Goal: Task Accomplishment & Management: Manage account settings

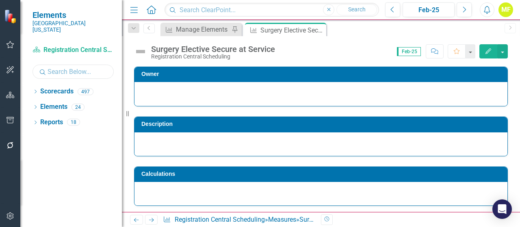
click at [88, 65] on input "text" at bounding box center [72, 72] width 81 height 14
type input "decision"
click at [36, 90] on icon "Dropdown" at bounding box center [35, 92] width 6 height 4
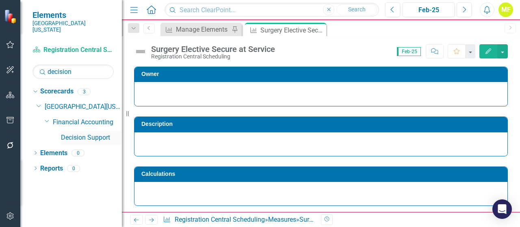
drag, startPoint x: 83, startPoint y: 131, endPoint x: 88, endPoint y: 134, distance: 6.0
click at [83, 133] on link "Decision Support" at bounding box center [91, 137] width 61 height 9
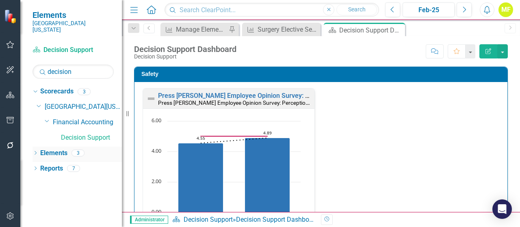
click at [33, 151] on icon "Dropdown" at bounding box center [35, 153] width 6 height 4
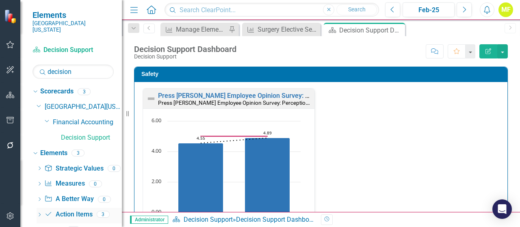
click at [63, 210] on link "Action Item Action Items" at bounding box center [68, 214] width 48 height 9
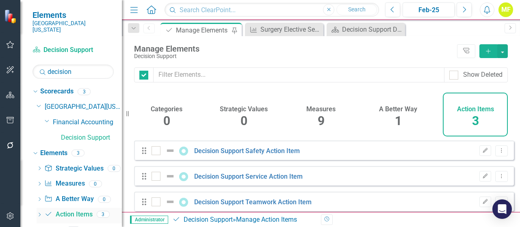
checkbox input "false"
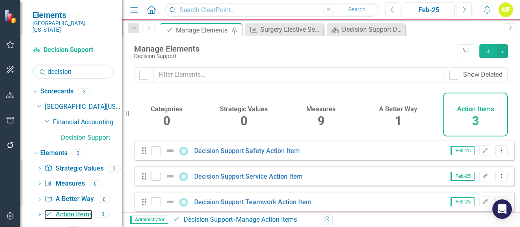
scroll to position [11, 0]
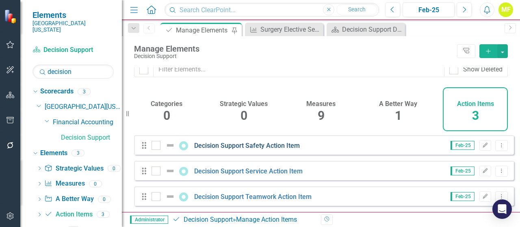
click at [263, 146] on link "Decision Support Safety Action Item" at bounding box center [247, 146] width 106 height 8
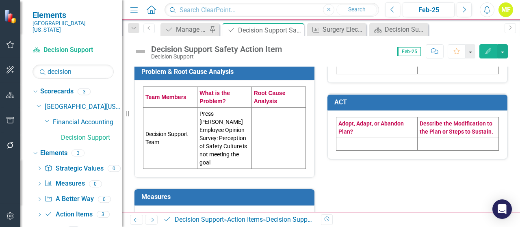
scroll to position [162, 0]
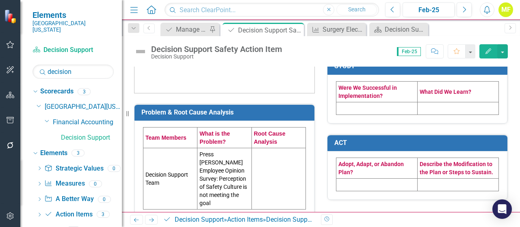
click at [165, 176] on td "Decision Support Team" at bounding box center [170, 178] width 54 height 61
click at [167, 176] on td "Decision Support Team" at bounding box center [170, 178] width 54 height 61
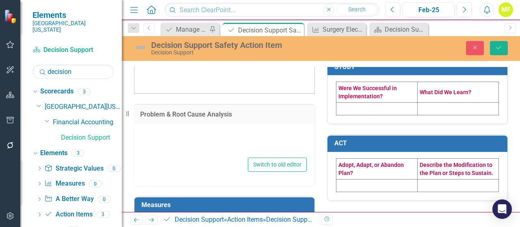
type textarea "<table style="border-collapse: collapse; width: 100%;" border="1"><colgroup><co…"
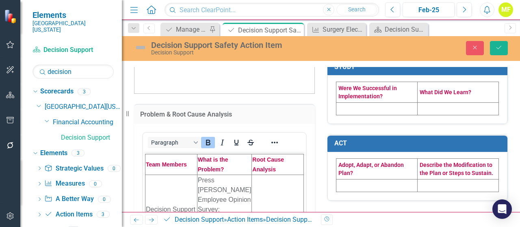
scroll to position [203, 0]
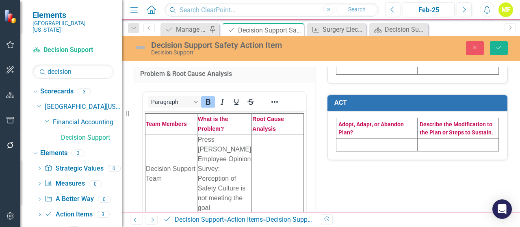
click at [170, 169] on td "Decision Support Team" at bounding box center [171, 173] width 52 height 79
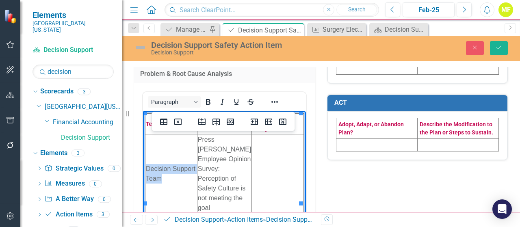
drag, startPoint x: 168, startPoint y: 169, endPoint x: 147, endPoint y: 155, distance: 25.8
click at [147, 155] on td "Decision Support Team" at bounding box center [171, 173] width 52 height 79
paste body "Rich Text Area. Press ALT-0 for help."
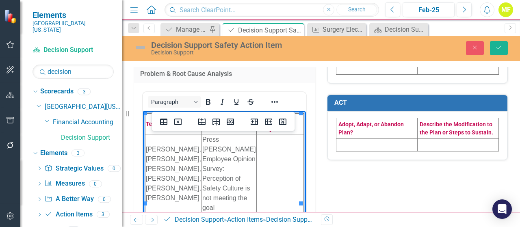
click at [263, 154] on td "Rich Text Area. Press ALT-0 for help." at bounding box center [279, 173] width 47 height 79
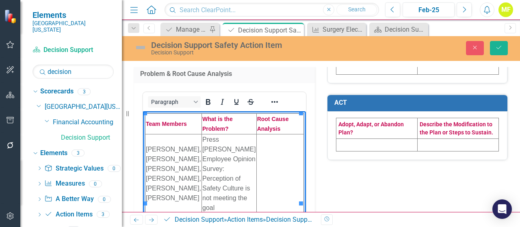
click at [268, 155] on td "Rich Text Area. Press ALT-0 for help." at bounding box center [279, 173] width 47 height 79
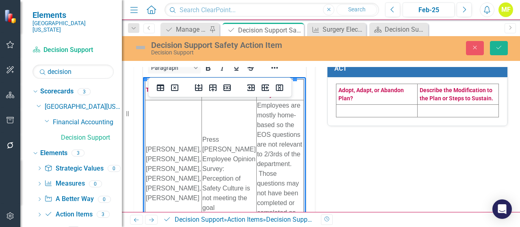
scroll to position [15, 0]
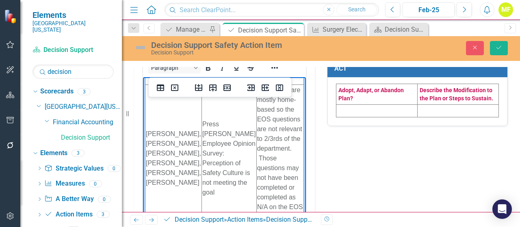
click at [443, 149] on div "Problem & Root Cause Analysis <table style="border-collapse: collapse; width: 1…" at bounding box center [321, 93] width 386 height 547
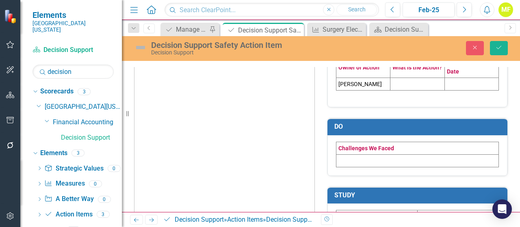
scroll to position [0, 0]
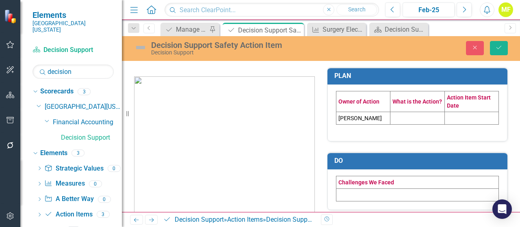
click at [414, 120] on td at bounding box center [417, 118] width 54 height 13
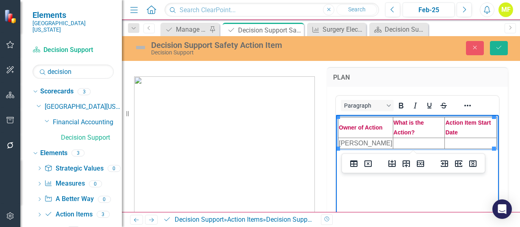
click at [420, 140] on td "Rich Text Area. Press ALT-0 for help." at bounding box center [419, 143] width 52 height 11
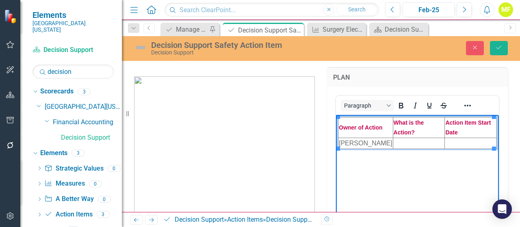
click at [396, 143] on td "Rich Text Area. Press ALT-0 for help." at bounding box center [419, 143] width 52 height 11
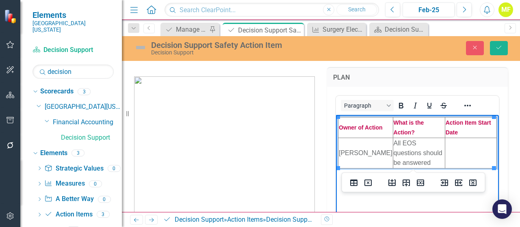
click at [461, 153] on td "Rich Text Area. Press ALT-0 for help." at bounding box center [471, 153] width 52 height 30
click at [503, 154] on div "PLAN <table style="border-collapse: collapse; width: 100%; height: 57px;" borde…" at bounding box center [417, 172] width 193 height 231
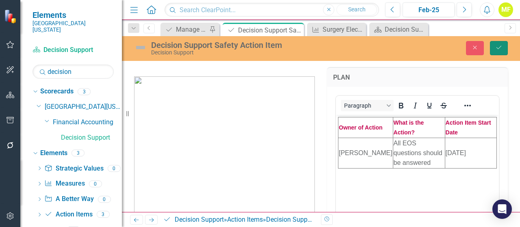
click at [494, 48] on button "Save" at bounding box center [499, 48] width 18 height 14
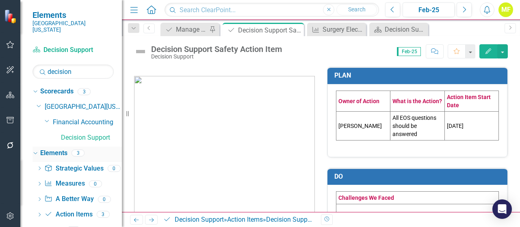
scroll to position [4, 0]
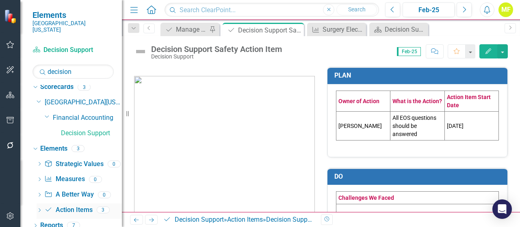
click at [74, 206] on link "Action Item Action Items" at bounding box center [68, 210] width 48 height 9
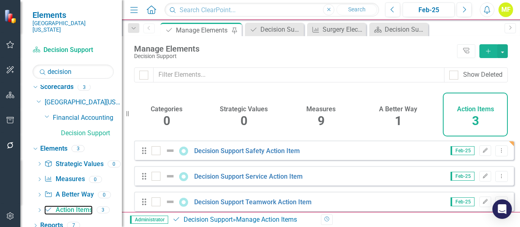
scroll to position [11, 0]
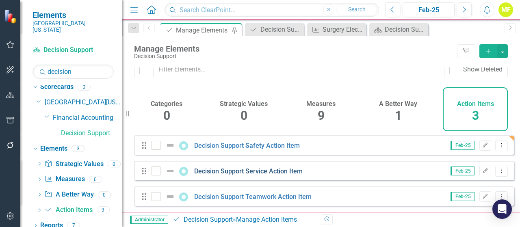
click at [278, 170] on link "Decision Support Service Action Item" at bounding box center [248, 171] width 108 height 8
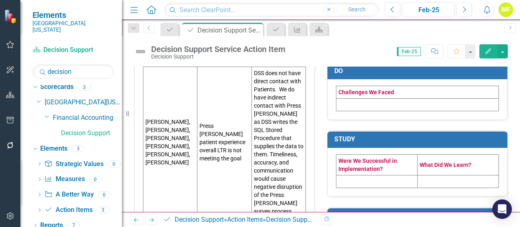
scroll to position [203, 0]
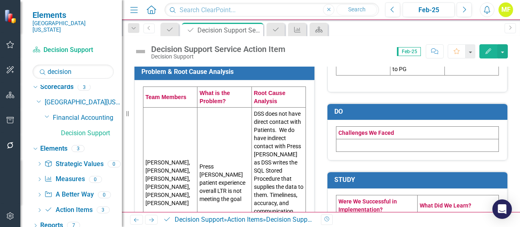
click at [351, 139] on td at bounding box center [417, 145] width 162 height 13
click at [352, 139] on td at bounding box center [417, 145] width 162 height 13
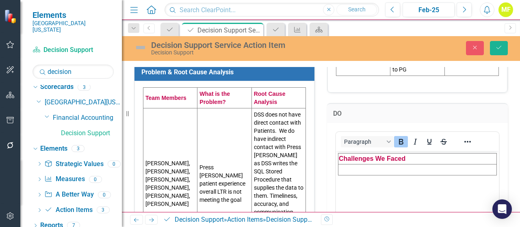
scroll to position [0, 0]
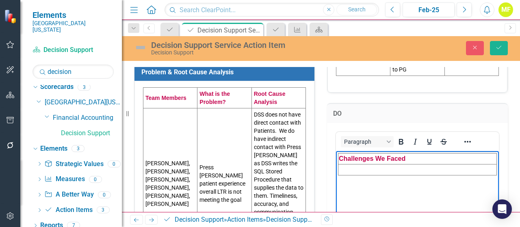
click at [366, 168] on td "Rich Text Area. Press ALT-0 for help." at bounding box center [417, 169] width 158 height 11
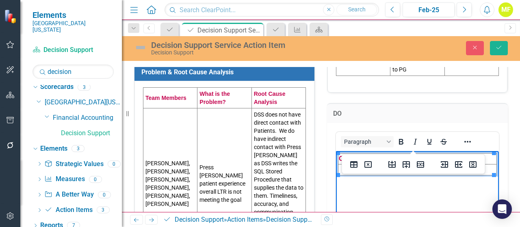
paste body "Rich Text Area. Press ALT-0 for help."
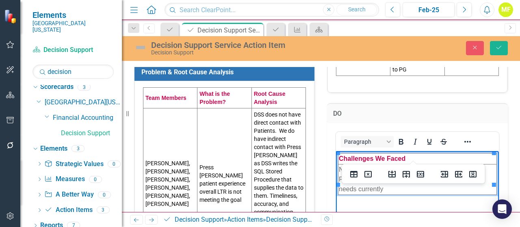
click at [500, 123] on div "<table style="border-collapse: collapse; width: 100%;" border="1"><colgroup><co…" at bounding box center [417, 223] width 181 height 201
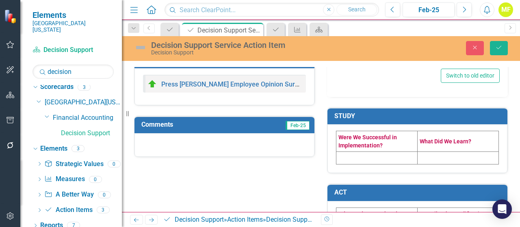
scroll to position [435, 0]
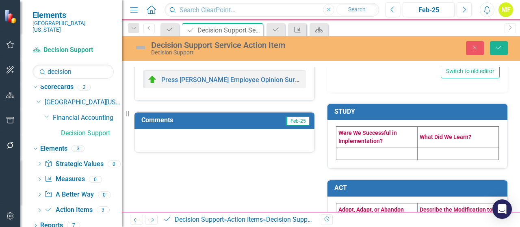
click at [380, 147] on td at bounding box center [376, 153] width 81 height 13
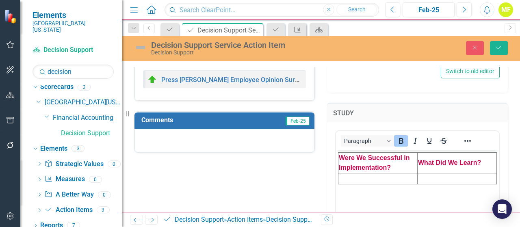
scroll to position [0, 0]
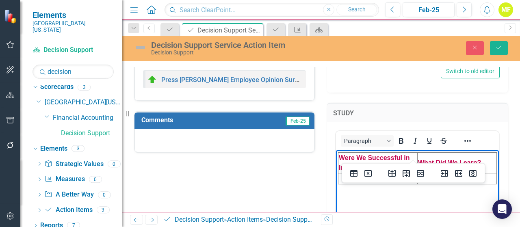
click at [386, 179] on td "Rich Text Area. Press ALT-0 for help." at bounding box center [377, 178] width 79 height 11
click at [284, 158] on div "Problem & Root Cause Analysis Team Members What is the Problem? Root Cause Anal…" at bounding box center [321, 27] width 386 height 810
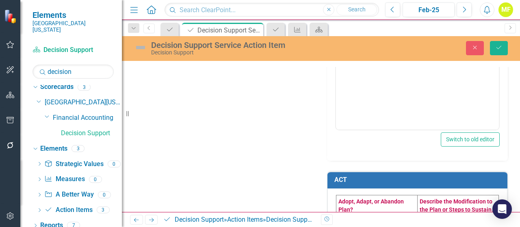
scroll to position [627, 0]
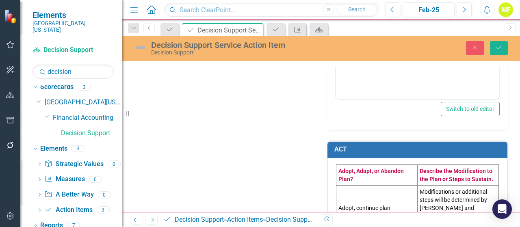
click at [391, 185] on td "Adopt, continue plan" at bounding box center [376, 207] width 81 height 45
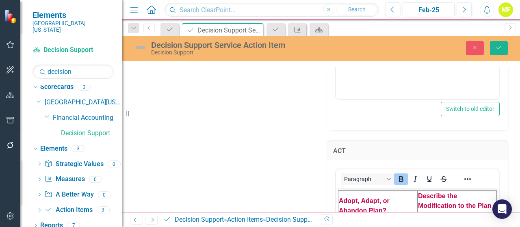
scroll to position [668, 0]
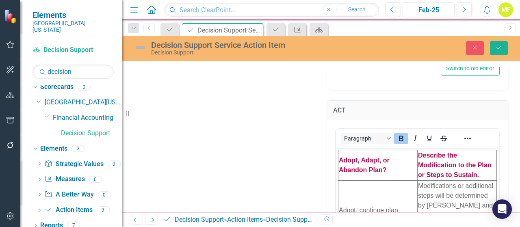
click at [401, 207] on td "Adopt, continue plan" at bounding box center [377, 210] width 79 height 60
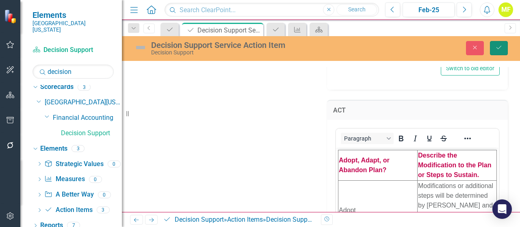
click at [496, 48] on icon "Save" at bounding box center [498, 48] width 7 height 6
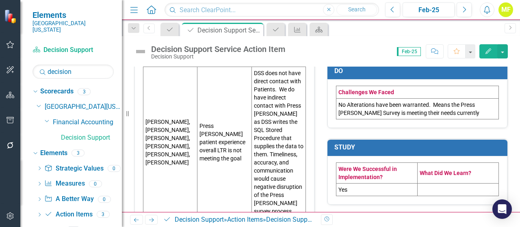
scroll to position [325, 0]
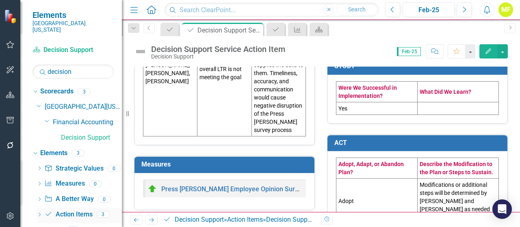
click at [80, 210] on link "Action Item Action Items" at bounding box center [68, 214] width 48 height 9
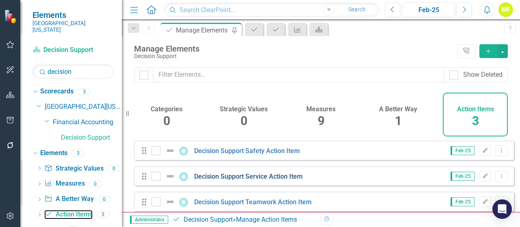
scroll to position [11, 0]
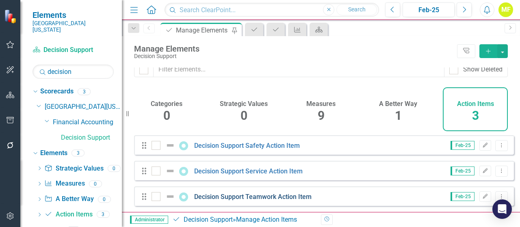
click at [210, 197] on link "Decision Support Teamwork Action Item" at bounding box center [252, 197] width 117 height 8
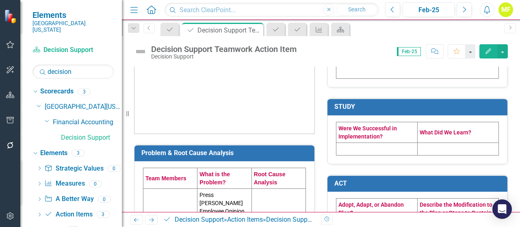
scroll to position [203, 0]
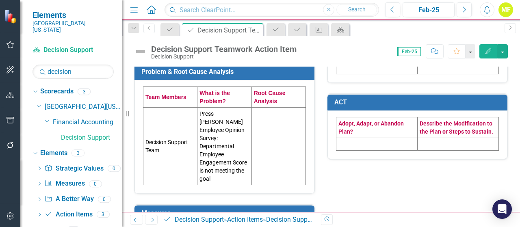
click at [170, 144] on td "Decision Support Team" at bounding box center [170, 147] width 54 height 78
click at [171, 144] on td "Decision Support Team" at bounding box center [170, 147] width 54 height 78
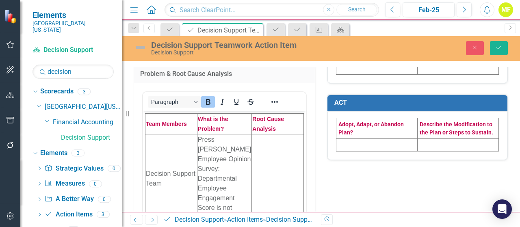
scroll to position [0, 0]
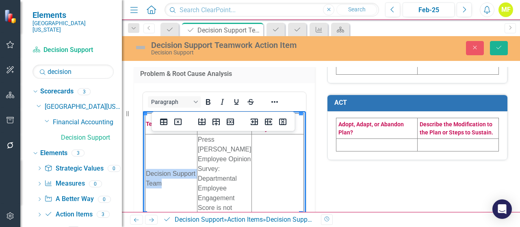
drag, startPoint x: 160, startPoint y: 168, endPoint x: 146, endPoint y: 160, distance: 16.4
click at [146, 160] on td "Decision Support Team" at bounding box center [171, 178] width 52 height 89
paste body "Rich Text Area. Press ALT-0 for help."
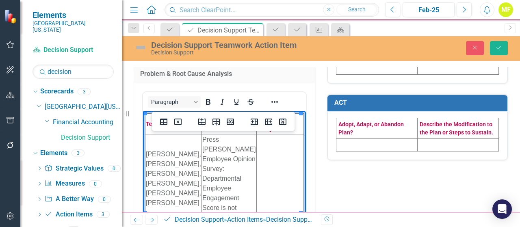
click at [268, 167] on td "Rich Text Area. Press ALT-0 for help." at bounding box center [279, 178] width 47 height 89
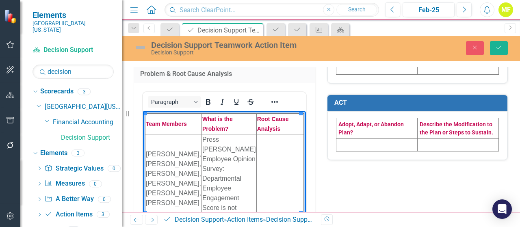
click at [270, 158] on td "Rich Text Area. Press ALT-0 for help." at bounding box center [279, 178] width 47 height 89
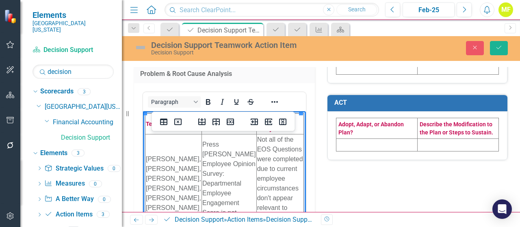
click at [375, 178] on div "Problem & Root Cause Analysis <table style="border-collapse: collapse; width: 1…" at bounding box center [321, 127] width 386 height 547
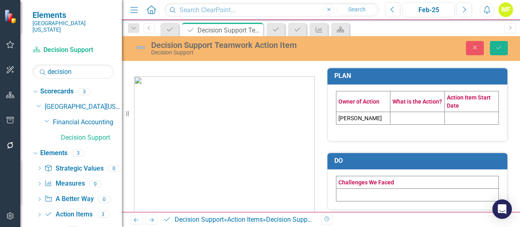
click at [402, 115] on td at bounding box center [417, 118] width 54 height 13
click at [403, 119] on td at bounding box center [417, 118] width 54 height 13
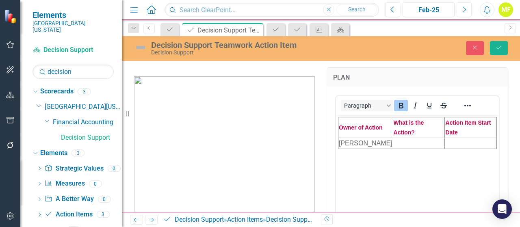
click at [406, 139] on td "Rich Text Area. Press ALT-0 for help." at bounding box center [419, 143] width 52 height 11
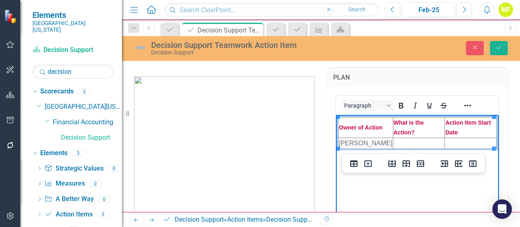
paste body "Rich Text Area. Press ALT-0 for help."
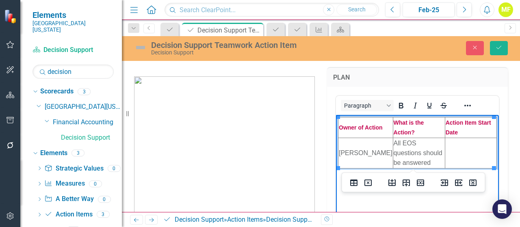
click at [454, 144] on td "Rich Text Area. Press ALT-0 for help." at bounding box center [471, 153] width 52 height 30
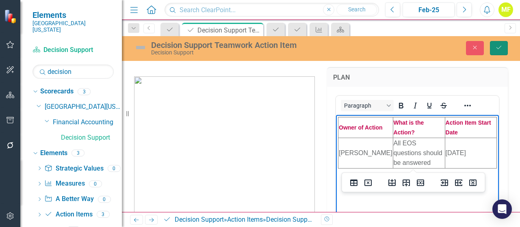
click at [497, 51] on button "Save" at bounding box center [499, 48] width 18 height 14
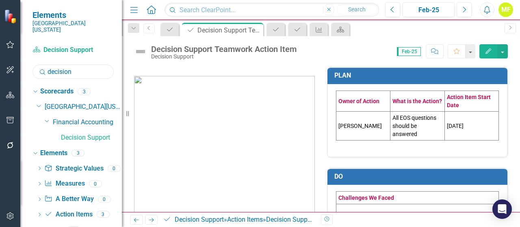
drag, startPoint x: 18, startPoint y: 57, endPoint x: 0, endPoint y: 28, distance: 33.6
click at [0, 28] on div "Elements Southern Ohio Medical Center Scorecard Decision Support Search decisio…" at bounding box center [61, 113] width 122 height 227
type input "cash"
click at [74, 133] on link "Cashiering & Posting" at bounding box center [91, 137] width 61 height 9
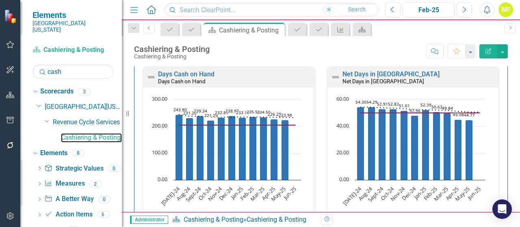
scroll to position [1121, 0]
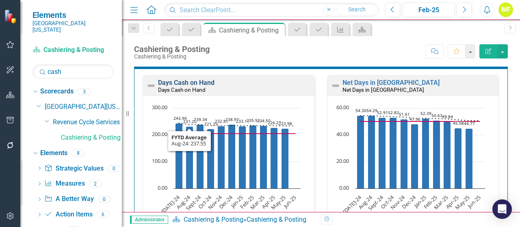
click at [180, 79] on link "Days Cash on Hand" at bounding box center [186, 83] width 56 height 8
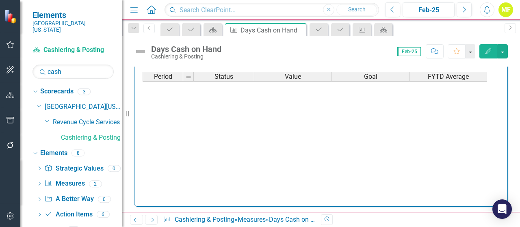
scroll to position [284, 0]
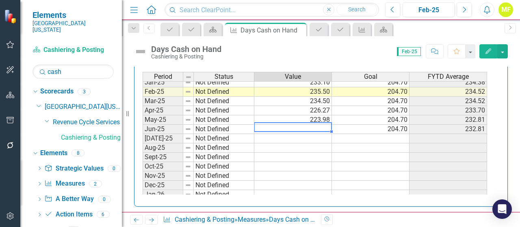
click at [290, 125] on td at bounding box center [293, 129] width 78 height 9
click at [287, 127] on td at bounding box center [293, 129] width 78 height 9
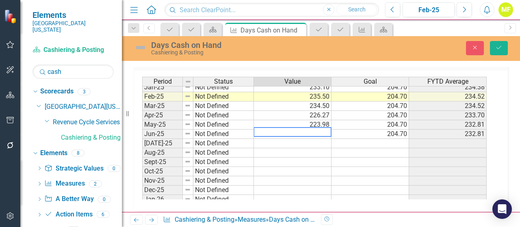
scroll to position [382, 0]
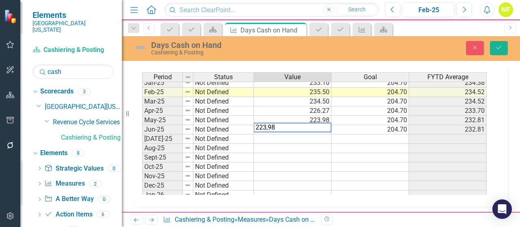
click at [269, 123] on textarea "223,98" at bounding box center [292, 128] width 78 height 10
type textarea "223.98"
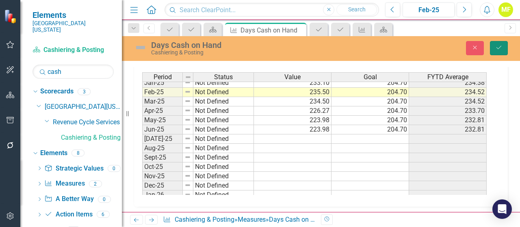
click at [500, 42] on button "Save" at bounding box center [499, 48] width 18 height 14
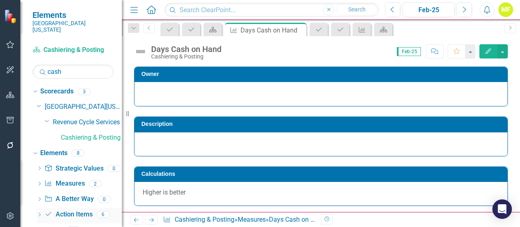
scroll to position [4, 0]
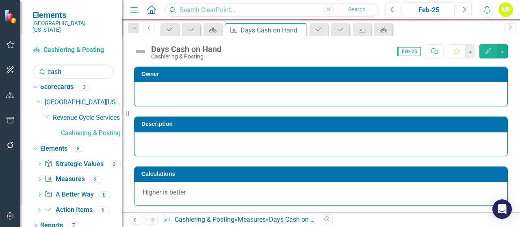
click at [93, 129] on link "Cashiering & Posting" at bounding box center [91, 133] width 61 height 9
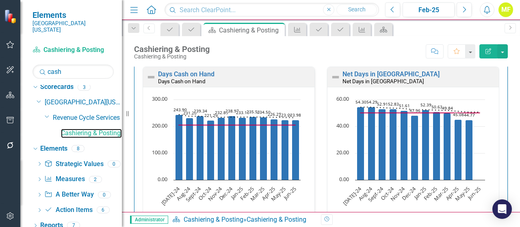
scroll to position [1121, 0]
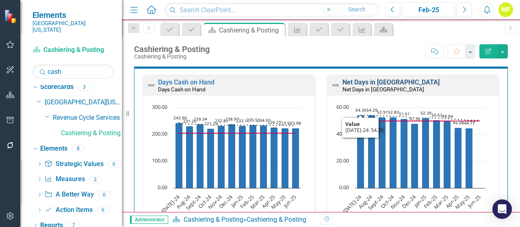
click at [346, 78] on link "Net Days in [GEOGRAPHIC_DATA]" at bounding box center [390, 82] width 97 height 8
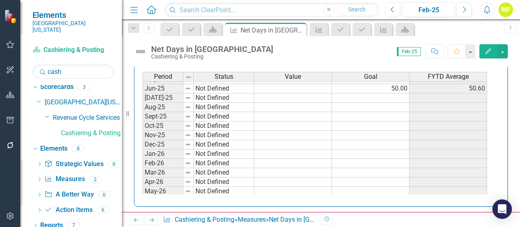
scroll to position [284, 0]
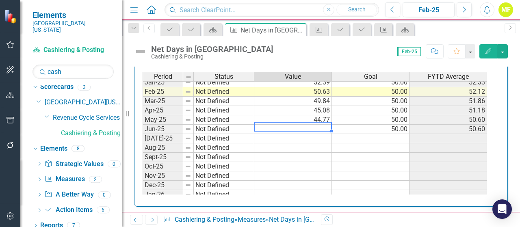
click at [324, 123] on tbody "Nov-23 Not Defined 59.40 50.00 61.88 Dec-23 Not Defined 47.73 50.00 59.52 Jan-2…" at bounding box center [315, 96] width 344 height 299
click at [324, 106] on td "49.84" at bounding box center [293, 101] width 78 height 9
click at [319, 125] on td at bounding box center [293, 129] width 78 height 9
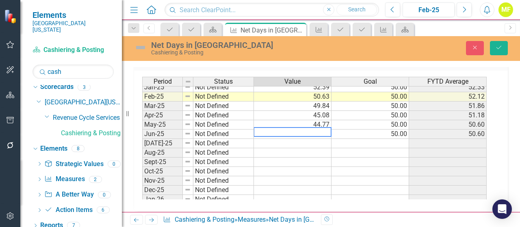
scroll to position [394, 0]
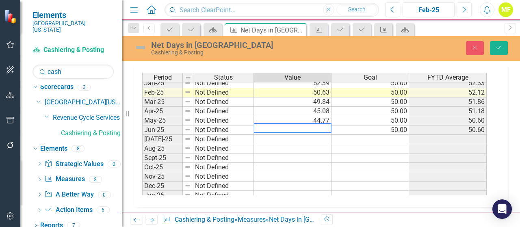
click at [316, 128] on textarea at bounding box center [292, 128] width 78 height 10
type textarea "44.77"
click at [500, 46] on icon "Save" at bounding box center [498, 48] width 7 height 6
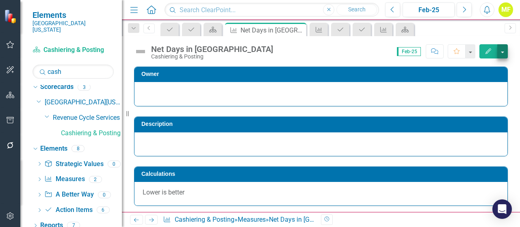
scroll to position [0, 0]
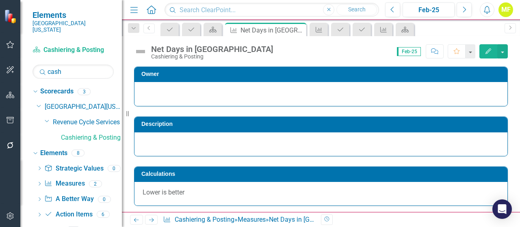
drag, startPoint x: 513, startPoint y: 87, endPoint x: 514, endPoint y: 95, distance: 8.2
click at [514, 95] on div "Owner Description Calculations Lower is better Strategic Values Finance Revenue…" at bounding box center [321, 139] width 398 height 145
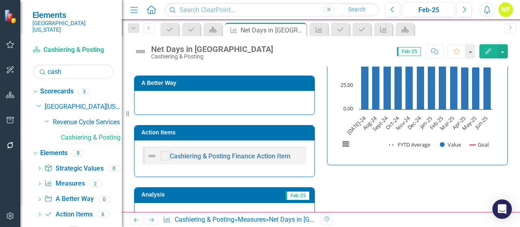
click at [80, 133] on link "Cashiering & Posting" at bounding box center [91, 137] width 61 height 9
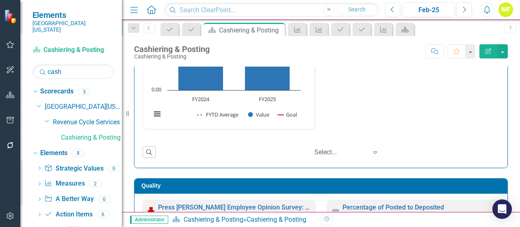
scroll to position [162, 0]
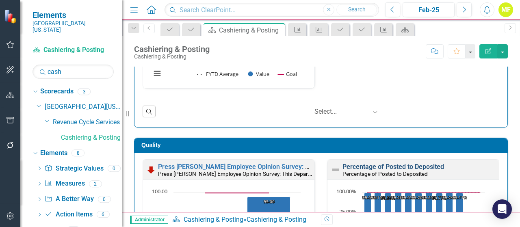
click at [387, 164] on link "Percentage of Posted to Deposited" at bounding box center [393, 167] width 102 height 8
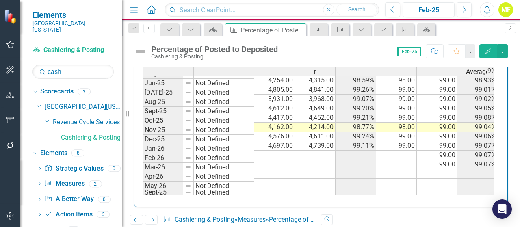
scroll to position [244, 0]
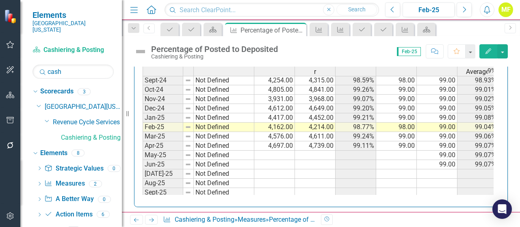
click at [279, 151] on td at bounding box center [274, 155] width 41 height 9
click at [263, 151] on td at bounding box center [274, 155] width 41 height 9
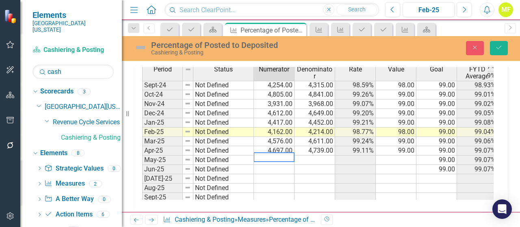
scroll to position [394, 0]
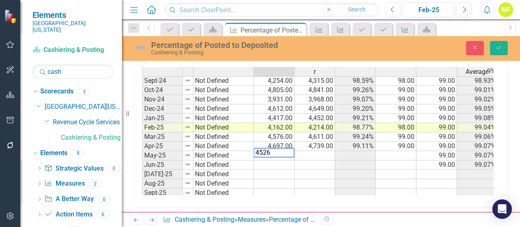
type textarea "4526"
click at [320, 151] on td at bounding box center [314, 155] width 41 height 9
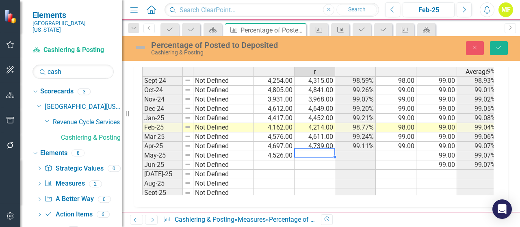
click at [320, 151] on td at bounding box center [314, 155] width 41 height 9
type textarea "4568"
click at [287, 170] on td at bounding box center [274, 174] width 41 height 9
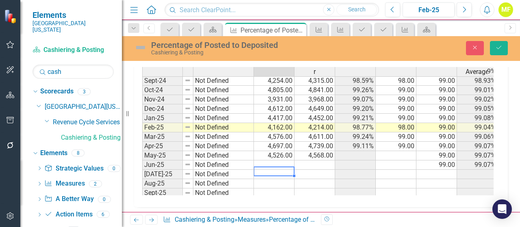
click at [278, 160] on td at bounding box center [274, 164] width 41 height 9
click at [288, 160] on textarea "4568" at bounding box center [273, 162] width 41 height 10
type textarea "4410"
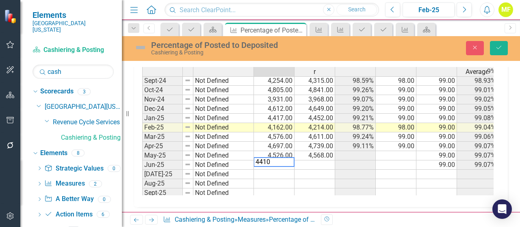
click at [309, 160] on td at bounding box center [314, 164] width 41 height 9
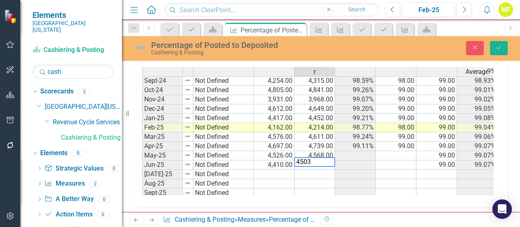
type textarea "4503"
click at [319, 172] on td at bounding box center [314, 174] width 41 height 9
click at [389, 151] on td at bounding box center [396, 155] width 41 height 9
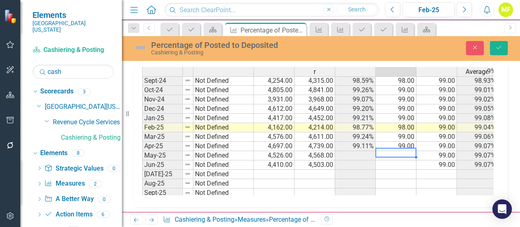
click at [389, 151] on td at bounding box center [396, 155] width 41 height 9
click at [392, 160] on td at bounding box center [396, 164] width 41 height 9
type textarea "97"
click at [504, 47] on button "Save" at bounding box center [499, 48] width 18 height 14
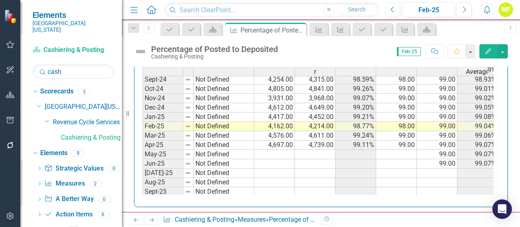
scroll to position [0, 0]
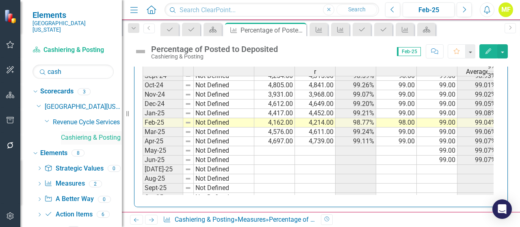
click at [70, 133] on link "Cashiering & Posting" at bounding box center [91, 137] width 61 height 9
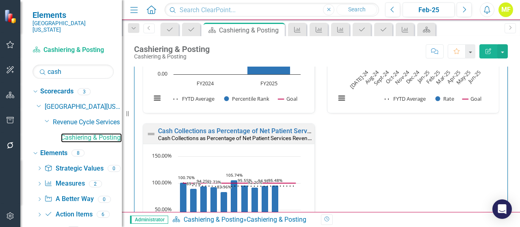
scroll to position [388, 0]
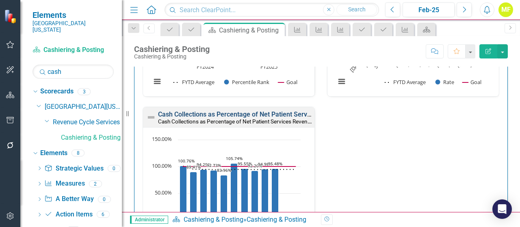
click at [179, 112] on link "Cash Collections as Percentage of Net Patient Services Revenue" at bounding box center [252, 114] width 188 height 8
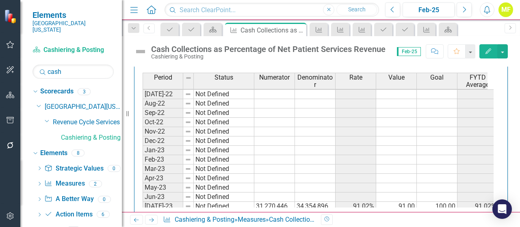
scroll to position [162, 0]
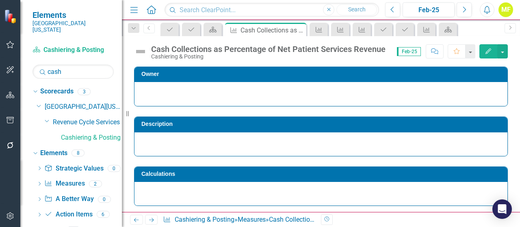
scroll to position [244, 0]
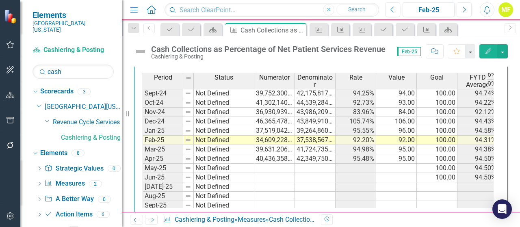
click at [263, 164] on td at bounding box center [274, 168] width 41 height 9
click at [262, 165] on td at bounding box center [274, 168] width 41 height 9
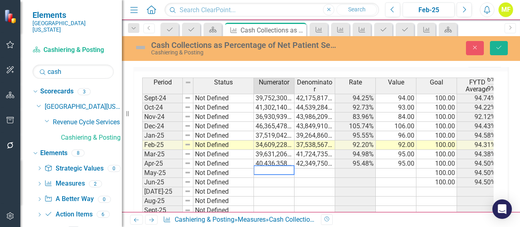
scroll to position [393, 0]
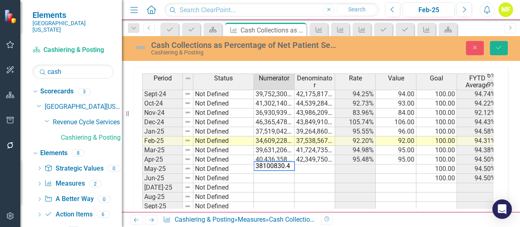
type textarea "38100830.47"
click at [300, 165] on td at bounding box center [314, 168] width 41 height 9
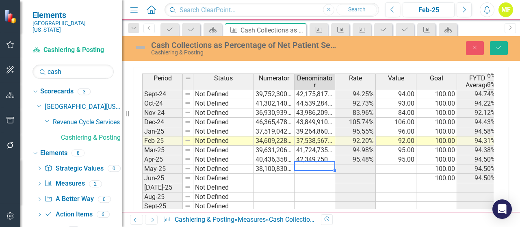
click at [300, 165] on td at bounding box center [314, 168] width 41 height 9
type textarea "44964080.48"
click at [391, 167] on td at bounding box center [396, 168] width 41 height 9
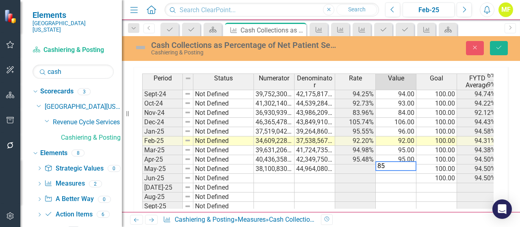
type textarea "85"
click at [277, 174] on td at bounding box center [274, 178] width 41 height 9
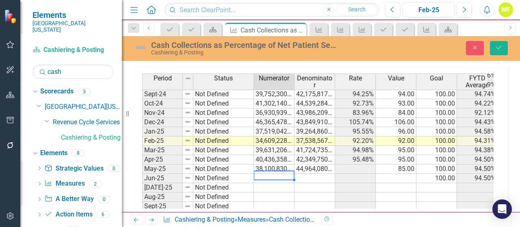
click at [277, 174] on td at bounding box center [274, 178] width 41 height 9
click at [277, 172] on textarea at bounding box center [273, 176] width 41 height 10
type textarea "36301824.05"
click at [302, 174] on td at bounding box center [314, 178] width 41 height 9
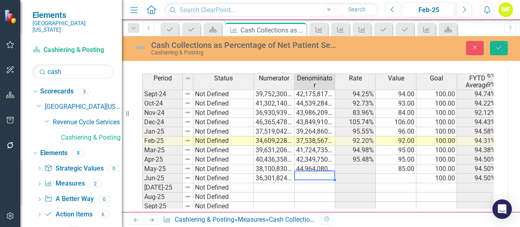
click at [302, 174] on td at bounding box center [314, 178] width 41 height 9
type textarea "44964080.48"
click at [387, 174] on td at bounding box center [396, 178] width 41 height 9
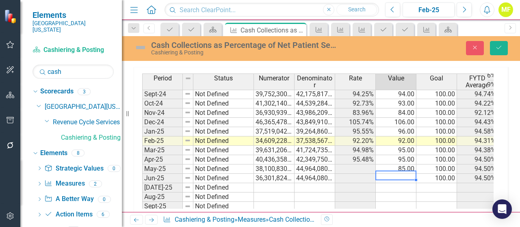
click at [387, 174] on td at bounding box center [396, 178] width 41 height 9
type textarea "88"
click at [495, 45] on button "Save" at bounding box center [499, 48] width 18 height 14
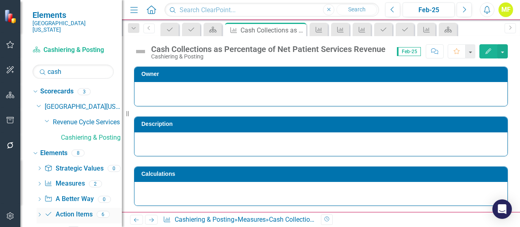
scroll to position [4, 0]
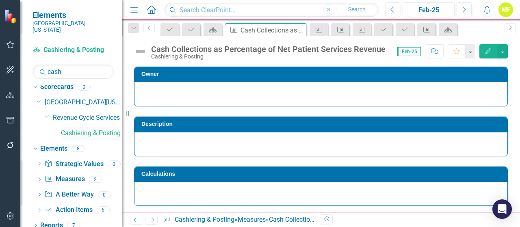
click at [73, 129] on link "Cashiering & Posting" at bounding box center [91, 133] width 61 height 9
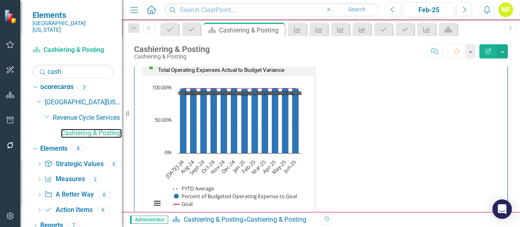
scroll to position [1361, 0]
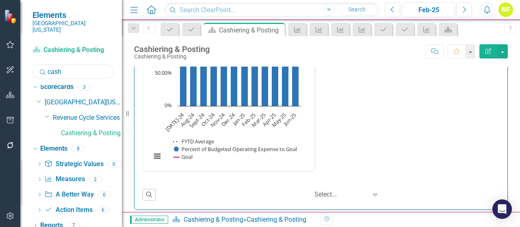
drag, startPoint x: 76, startPoint y: 65, endPoint x: 0, endPoint y: 53, distance: 76.9
click at [0, 52] on div "Elements Southern [US_STATE] Medical Center Scorecard Cashiering & Posting Sear…" at bounding box center [61, 113] width 122 height 227
type input "claims"
drag, startPoint x: 91, startPoint y: 130, endPoint x: 167, endPoint y: 216, distance: 114.9
click at [91, 130] on link "Claims Management" at bounding box center [91, 133] width 61 height 9
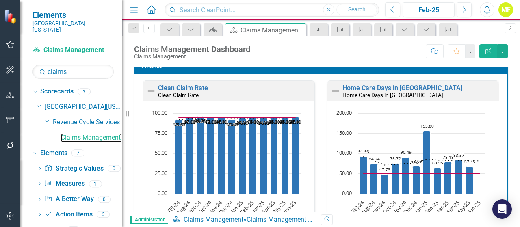
scroll to position [947, 0]
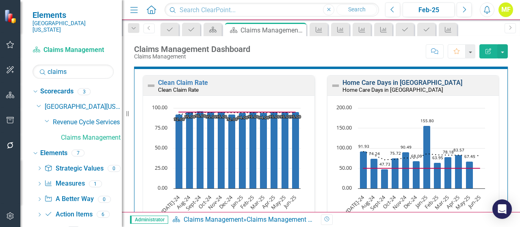
click at [385, 79] on link "Home Care Days in [GEOGRAPHIC_DATA]" at bounding box center [402, 83] width 120 height 8
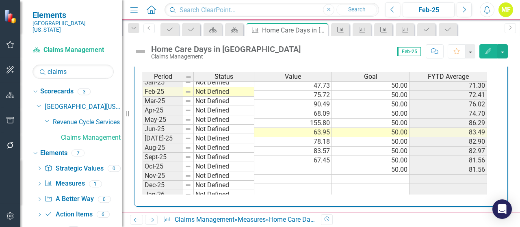
scroll to position [284, 0]
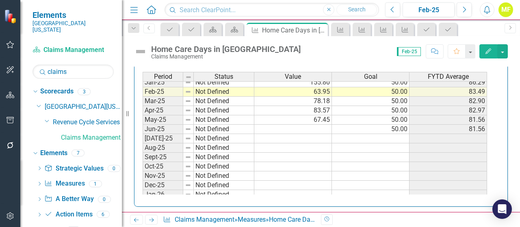
click at [321, 123] on tbody "Nov-23 Not Defined 83.91 50.00 118.08 Dec-23 Not Defined 137.47 50.00 121.31 Ja…" at bounding box center [315, 96] width 344 height 299
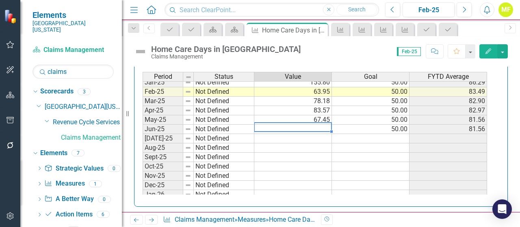
click at [313, 126] on td at bounding box center [293, 129] width 78 height 9
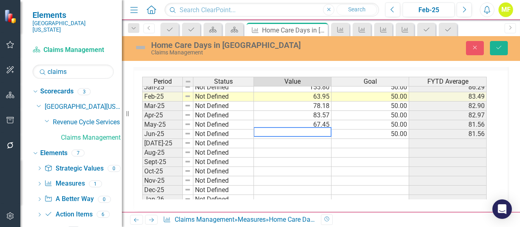
scroll to position [382, 0]
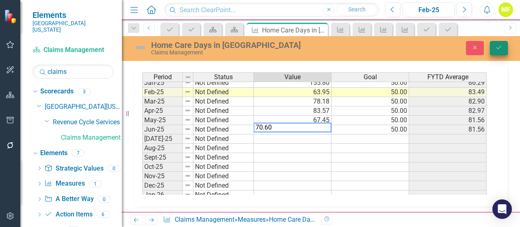
type textarea "70.60"
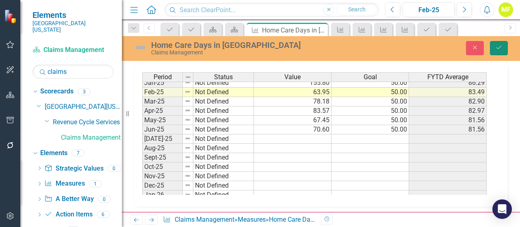
click at [502, 47] on icon "Save" at bounding box center [498, 48] width 7 height 6
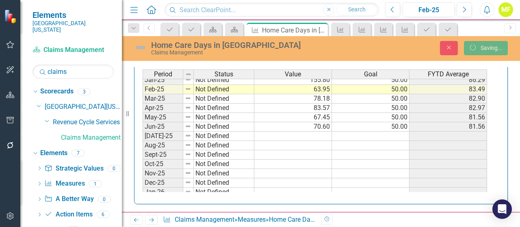
scroll to position [0, 0]
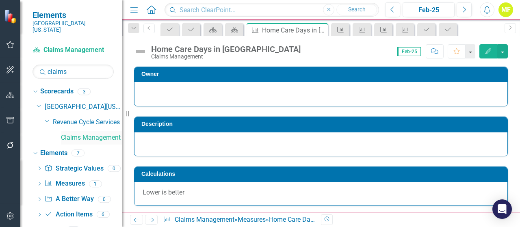
click at [79, 133] on link "Claims Management" at bounding box center [91, 137] width 61 height 9
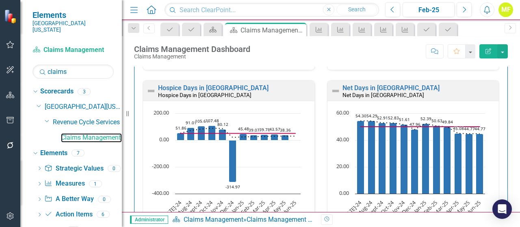
scroll to position [1112, 0]
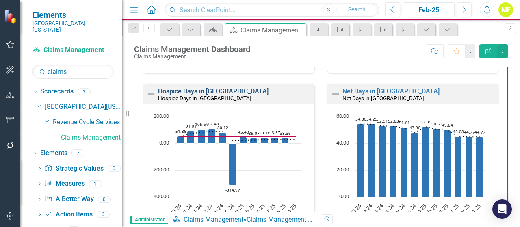
click at [209, 87] on link "Hospice Days in [GEOGRAPHIC_DATA]" at bounding box center [213, 91] width 110 height 8
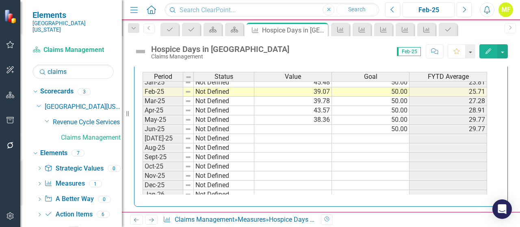
scroll to position [284, 0]
click at [292, 126] on td at bounding box center [293, 129] width 78 height 9
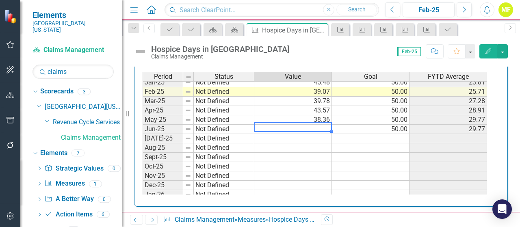
click at [292, 126] on td at bounding box center [293, 129] width 78 height 9
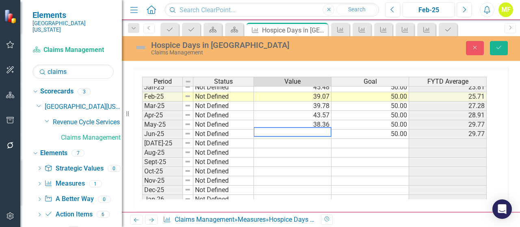
scroll to position [382, 0]
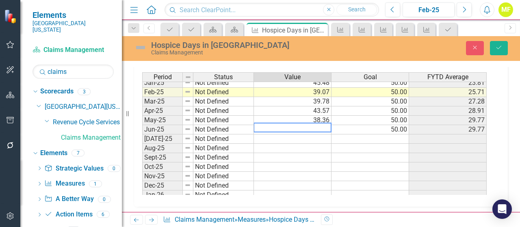
click at [317, 128] on textarea at bounding box center [292, 128] width 78 height 10
click at [317, 127] on textarea at bounding box center [292, 128] width 78 height 10
type textarea "56.75"
click at [502, 49] on button "Save" at bounding box center [499, 48] width 18 height 14
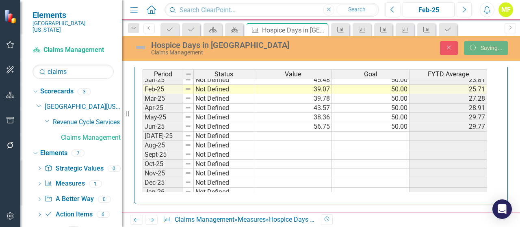
scroll to position [0, 0]
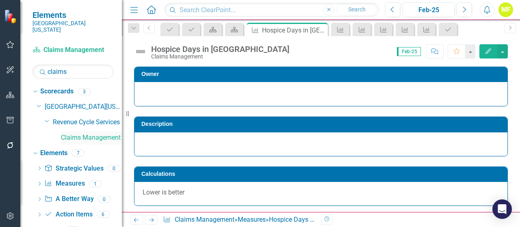
click at [93, 133] on link "Claims Management" at bounding box center [91, 137] width 61 height 9
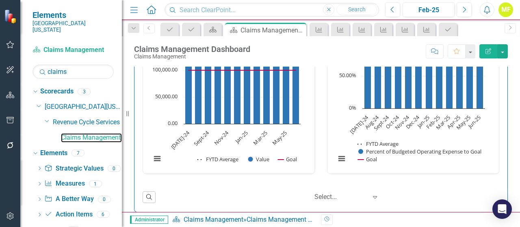
scroll to position [1361, 0]
